Goal: Task Accomplishment & Management: Manage account settings

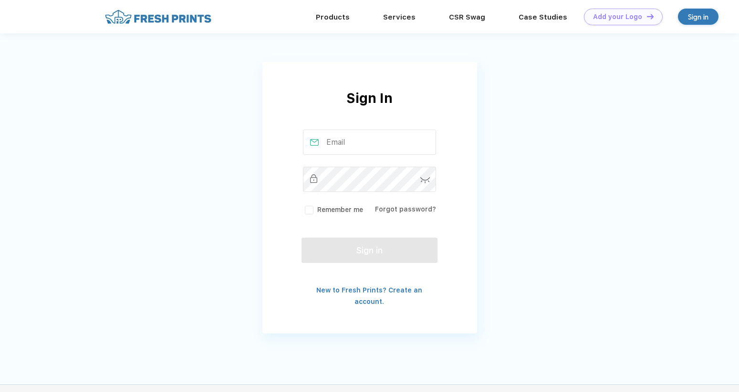
click at [376, 143] on input "text" at bounding box center [369, 142] width 133 height 25
click at [337, 136] on input "text" at bounding box center [369, 142] width 133 height 25
type input "[PERSON_NAME][EMAIL_ADDRESS][PERSON_NAME][DOMAIN_NAME]"
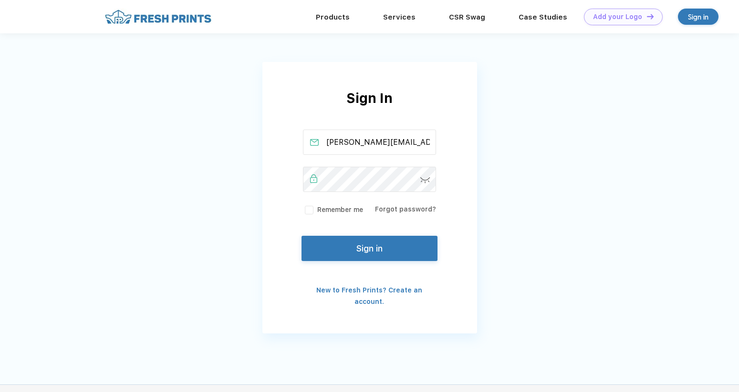
click at [398, 248] on button "Sign in" at bounding box center [368, 248] width 135 height 25
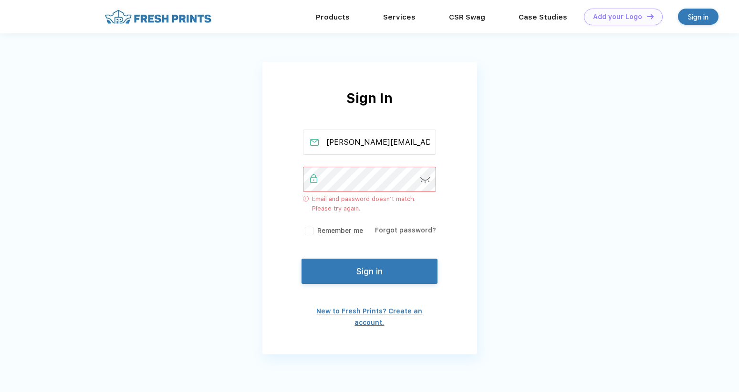
click at [391, 309] on link "New to Fresh Prints? Create an account." at bounding box center [369, 317] width 106 height 19
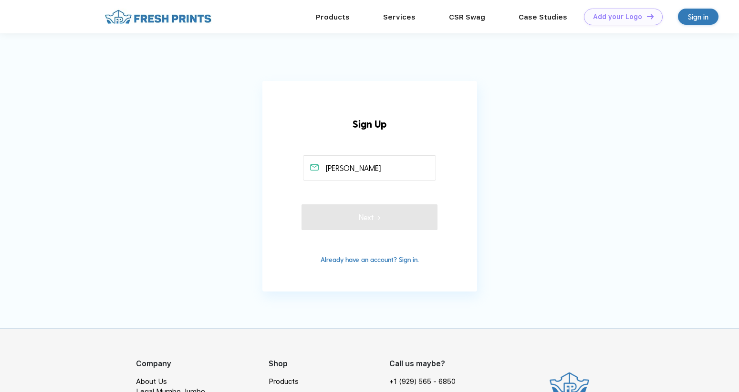
type input "[PERSON_NAME][EMAIL_ADDRESS][PERSON_NAME][DOMAIN_NAME]"
type input "6098196153"
type input "Emma Roney"
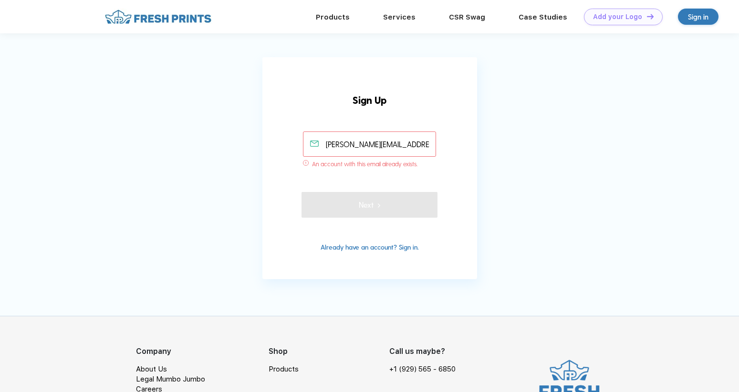
click at [678, 13] on div "Sign in" at bounding box center [698, 17] width 41 height 16
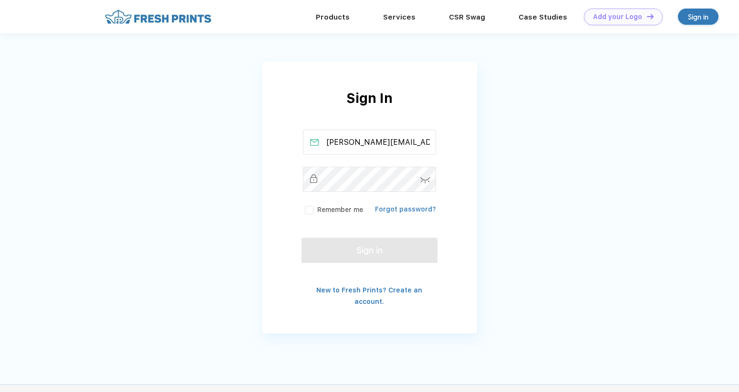
click at [418, 207] on link "Forgot password?" at bounding box center [405, 210] width 61 height 8
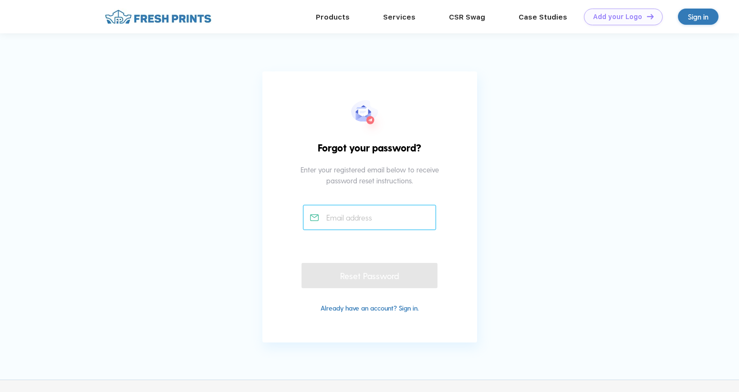
click at [354, 219] on input "text" at bounding box center [369, 217] width 133 height 25
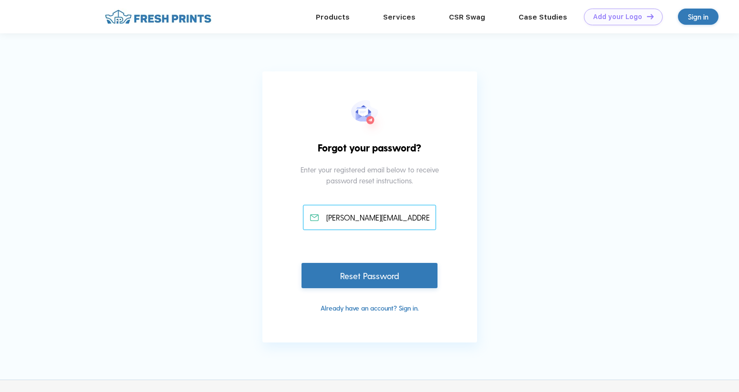
type input "[PERSON_NAME][EMAIL_ADDRESS][PERSON_NAME][DOMAIN_NAME]"
click at [364, 283] on div "Reset Password" at bounding box center [368, 275] width 135 height 25
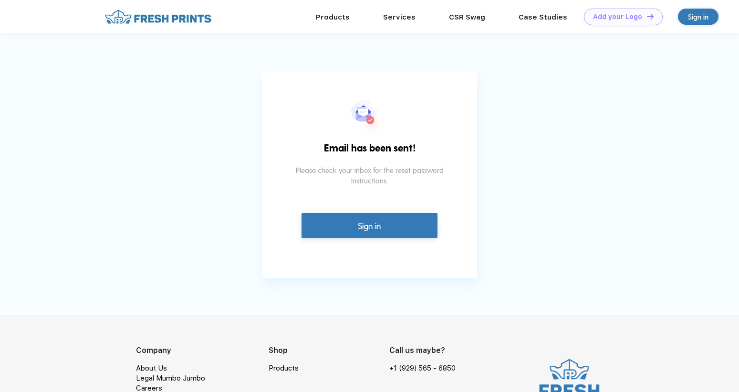
click at [396, 226] on link "Sign in" at bounding box center [368, 225] width 135 height 25
